Goal: Task Accomplishment & Management: Use online tool/utility

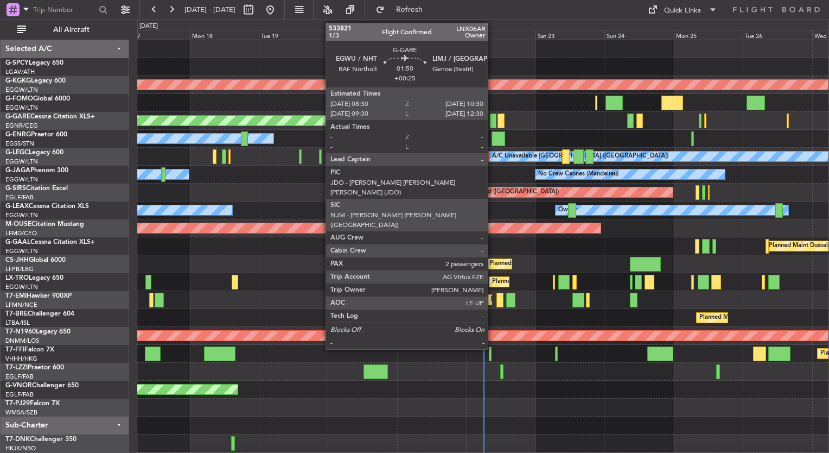
click at [493, 124] on div at bounding box center [493, 120] width 6 height 15
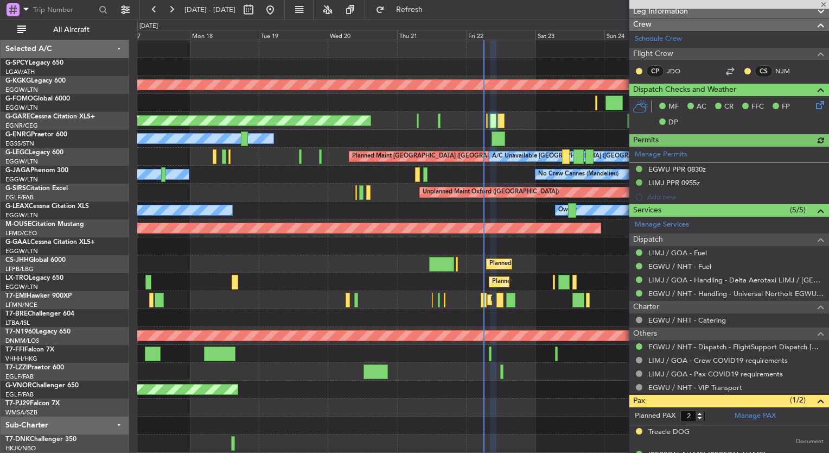
scroll to position [282, 0]
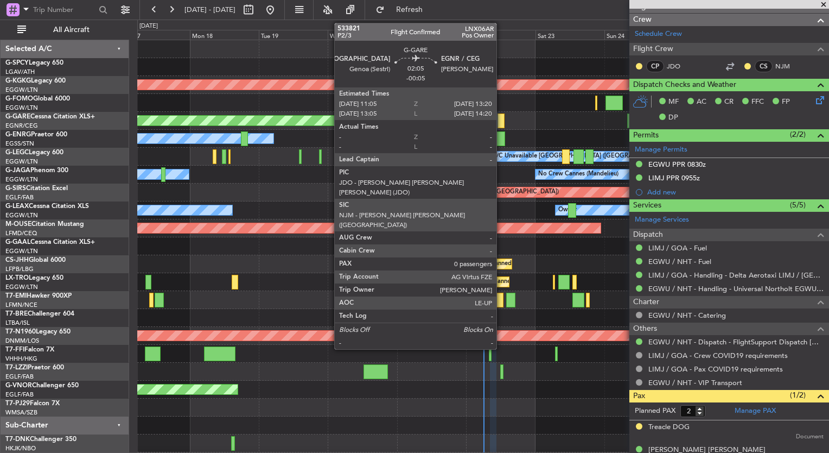
click at [501, 123] on div at bounding box center [501, 120] width 7 height 15
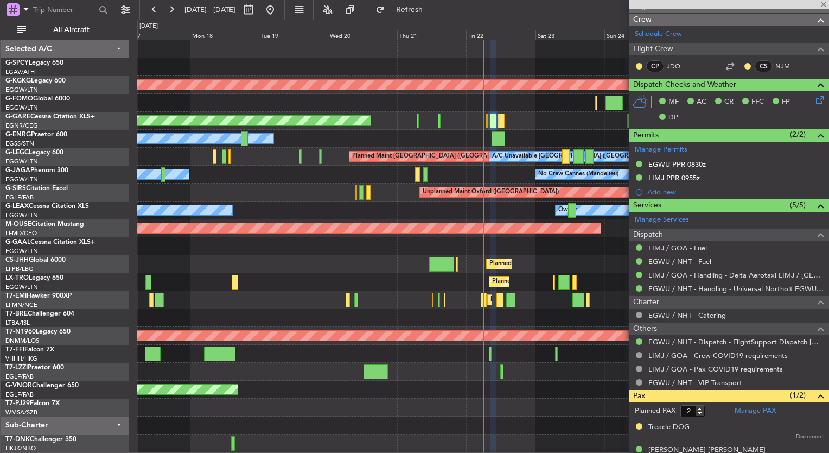
type input "-00:05"
type input "0"
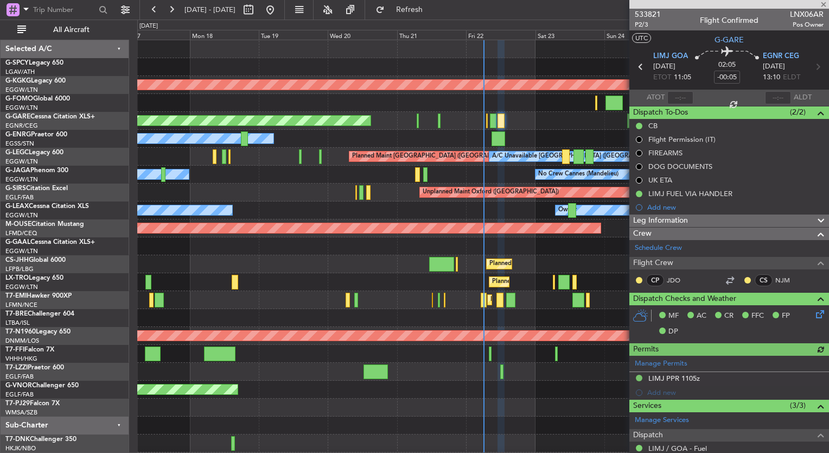
scroll to position [152, 0]
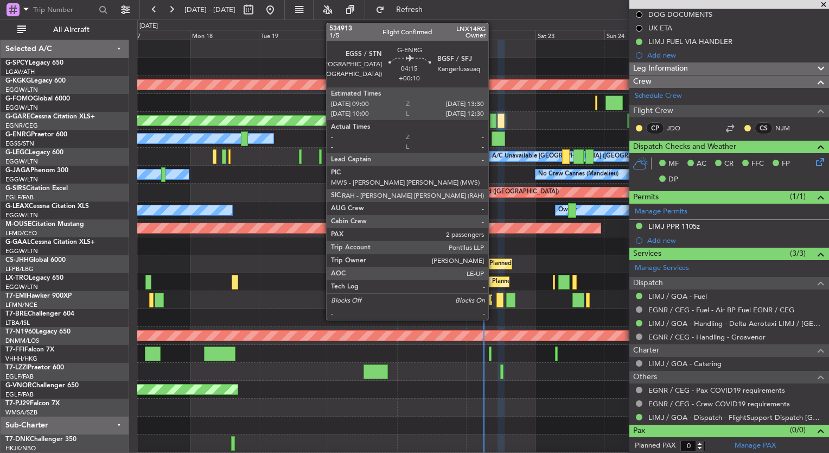
click at [493, 138] on div at bounding box center [498, 138] width 13 height 15
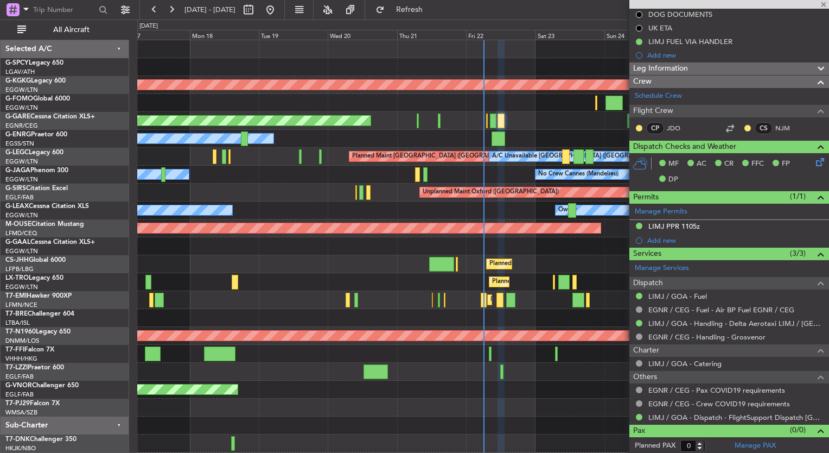
type input "+00:10"
type input "2"
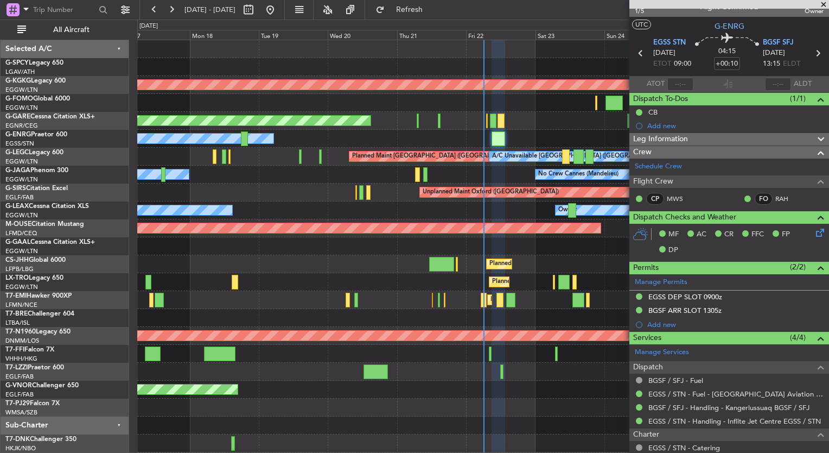
scroll to position [0, 0]
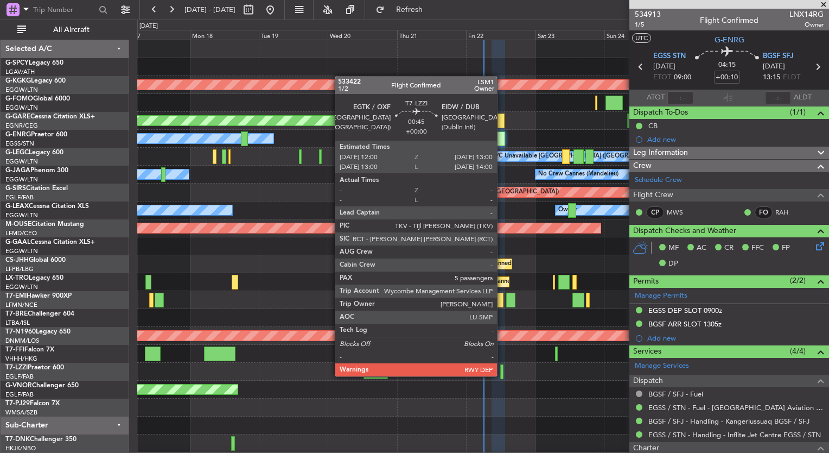
click at [502, 375] on div at bounding box center [501, 371] width 3 height 15
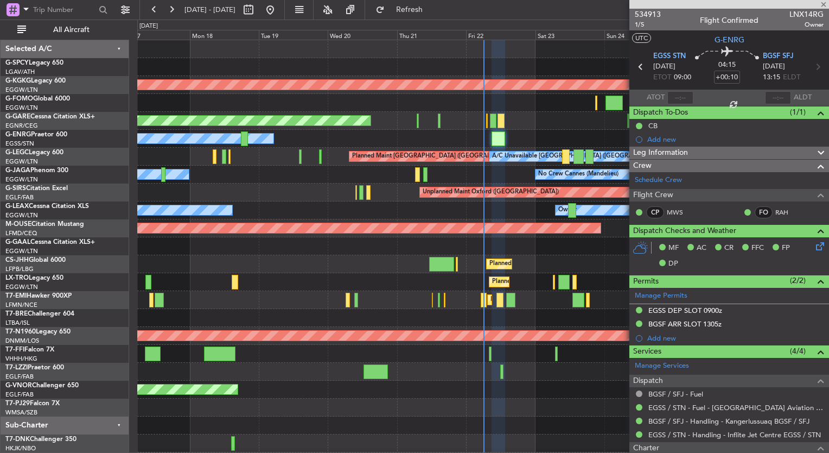
type input "5"
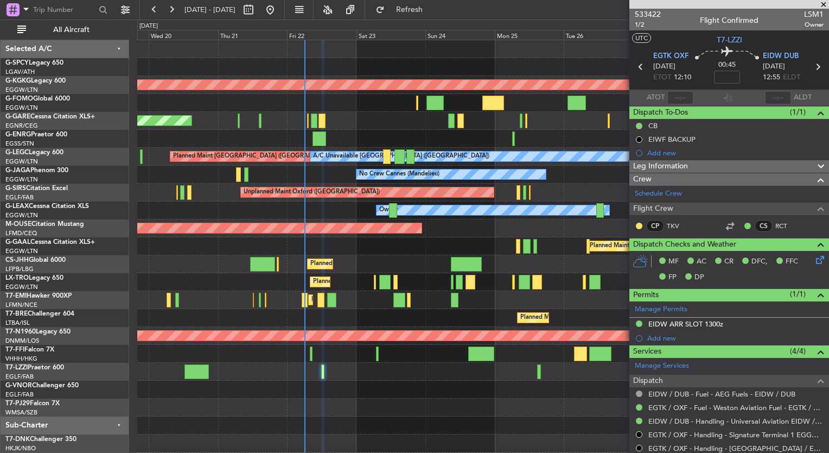
click at [364, 131] on div "AOG Maint [GEOGRAPHIC_DATA] (Ataturk) Unplanned Maint [PERSON_NAME] Owner A/C U…" at bounding box center [482, 255] width 691 height 430
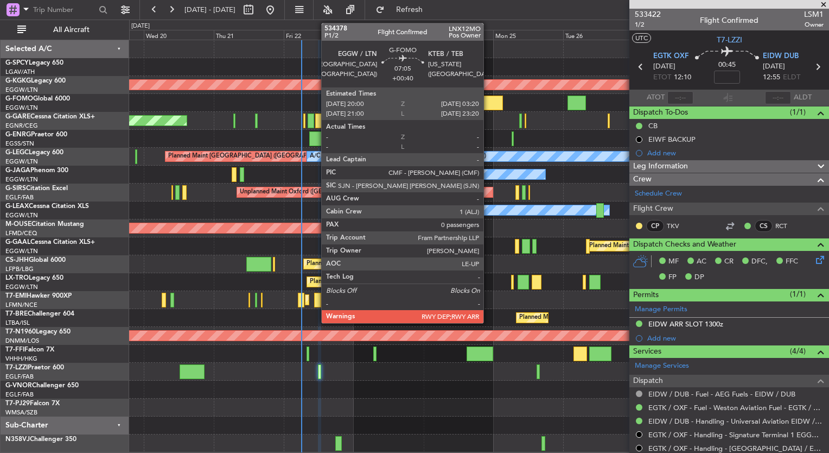
click at [488, 107] on div at bounding box center [492, 103] width 22 height 15
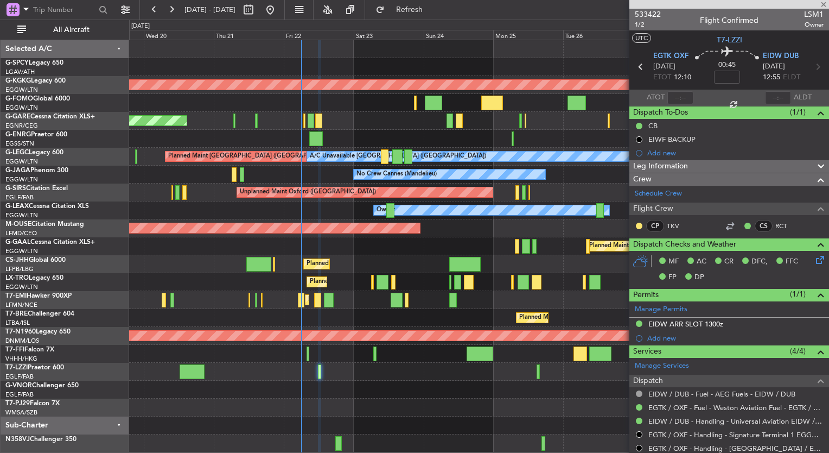
type input "+00:40"
type input "0"
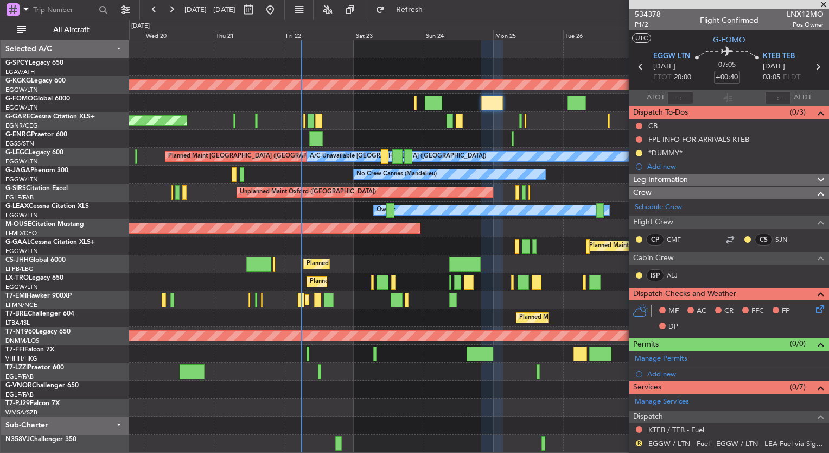
click at [823, 5] on span at bounding box center [823, 5] width 11 height 10
